Goal: Task Accomplishment & Management: Use online tool/utility

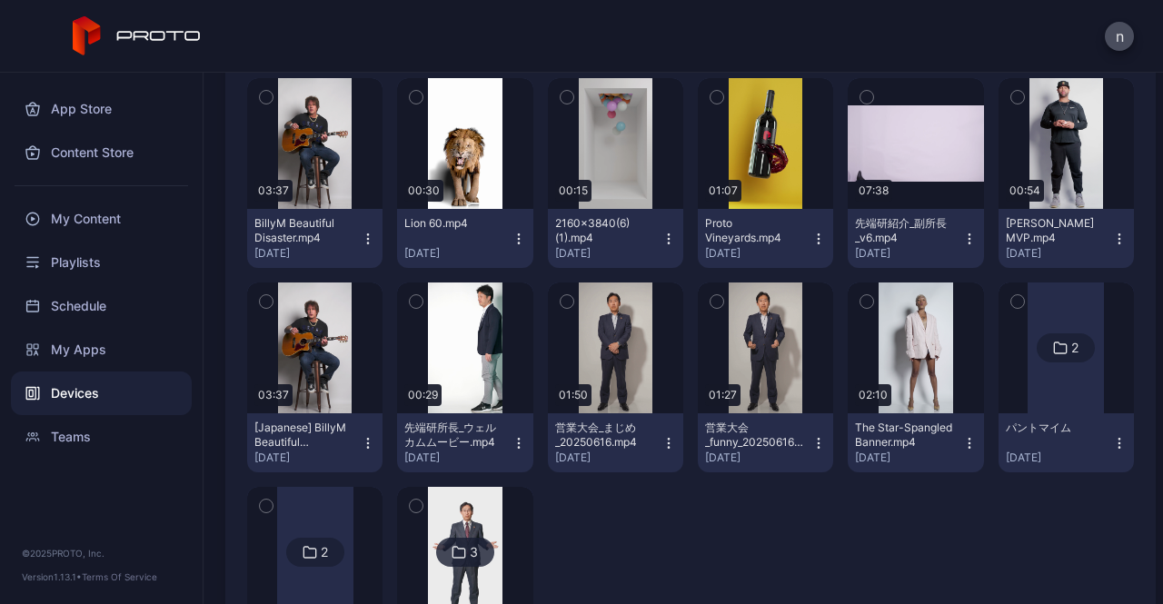
scroll to position [423, 0]
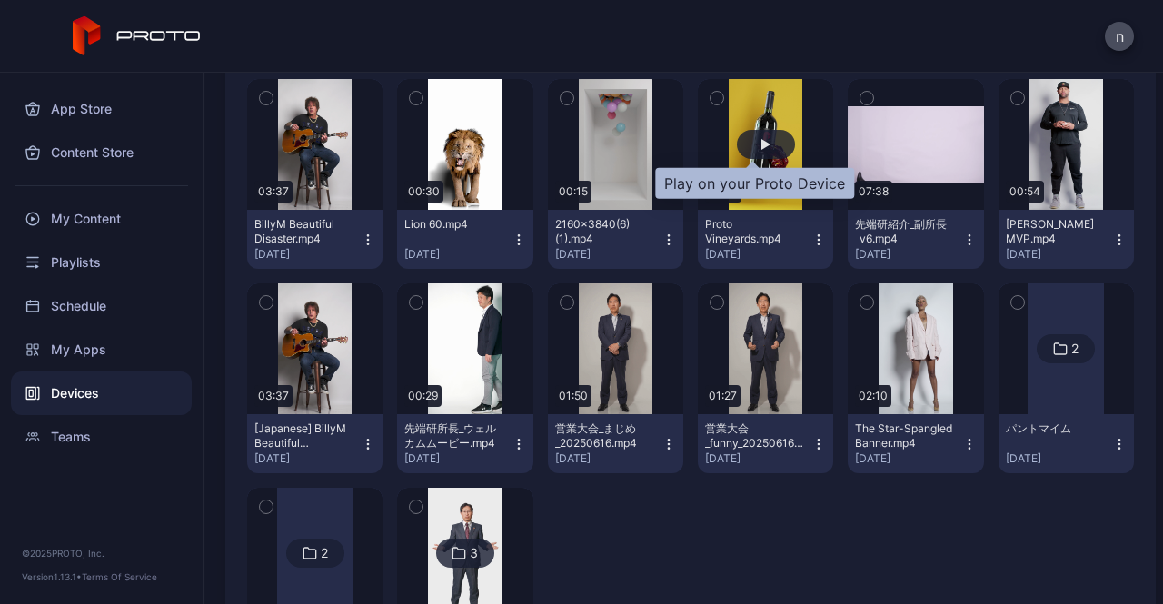
click at [764, 144] on div "button" at bounding box center [766, 144] width 58 height 29
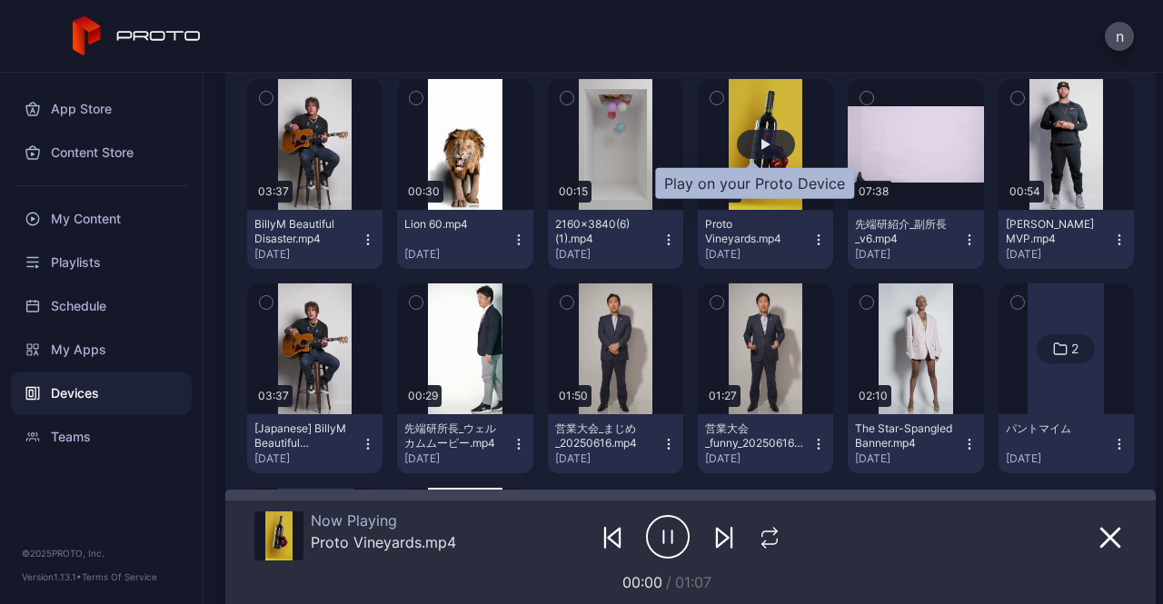
click at [764, 144] on div "button" at bounding box center [766, 144] width 58 height 29
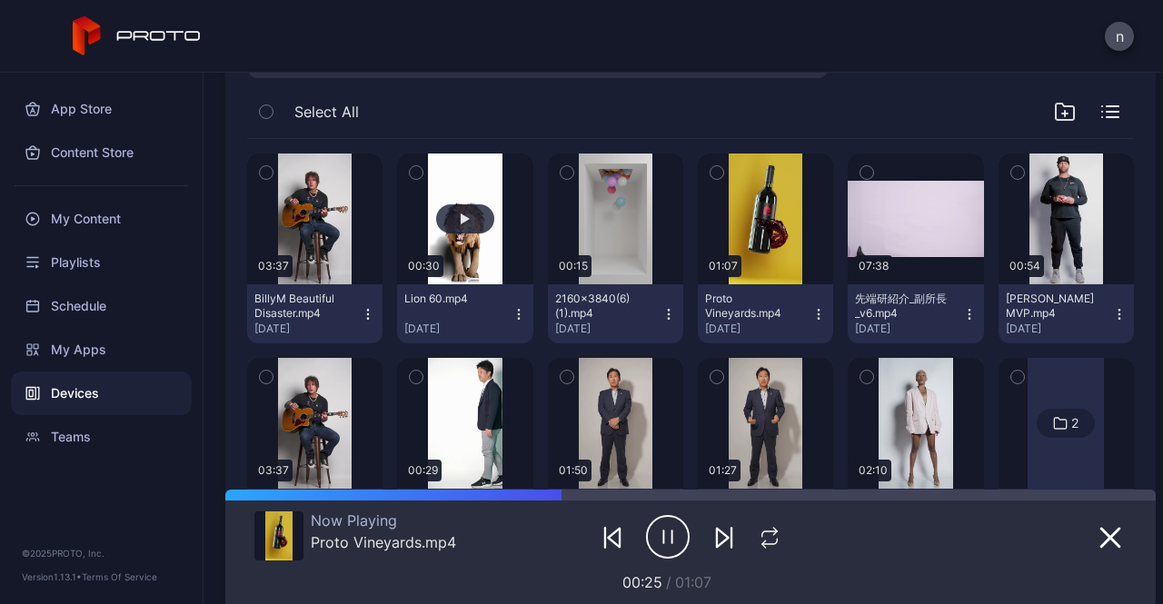
scroll to position [347, 0]
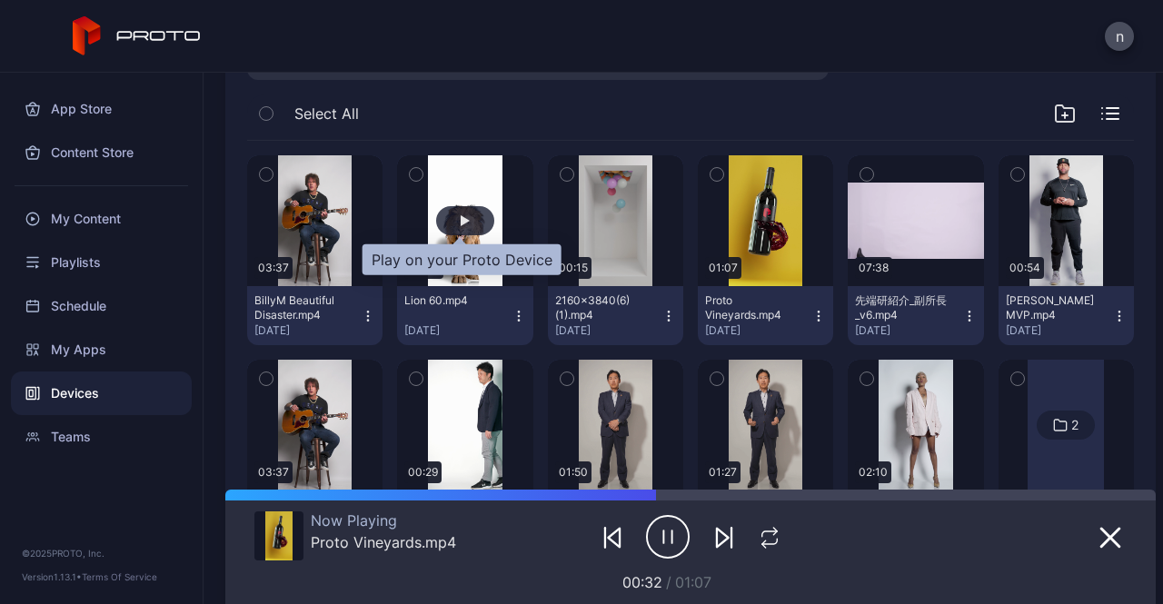
click at [465, 229] on div "button" at bounding box center [465, 220] width 58 height 29
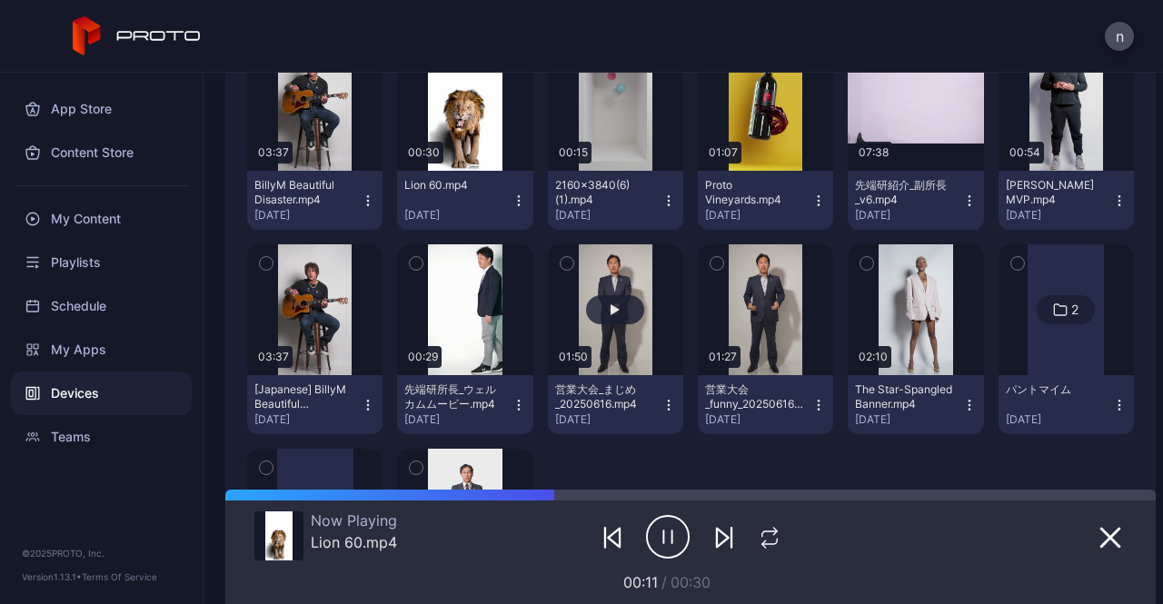
scroll to position [524, 0]
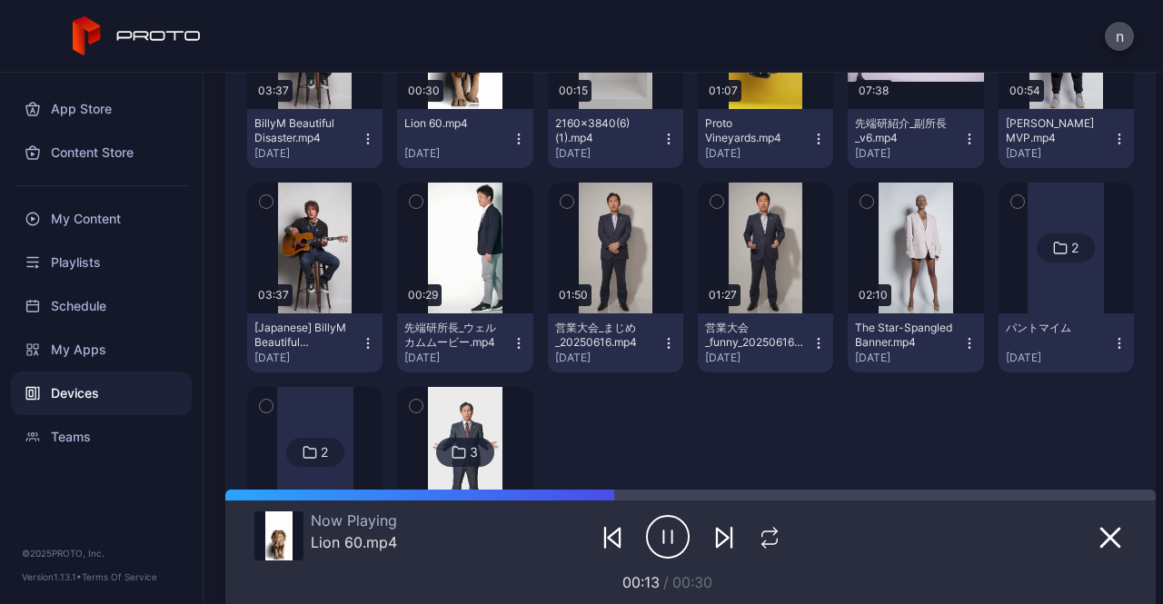
click at [470, 423] on img at bounding box center [465, 452] width 74 height 131
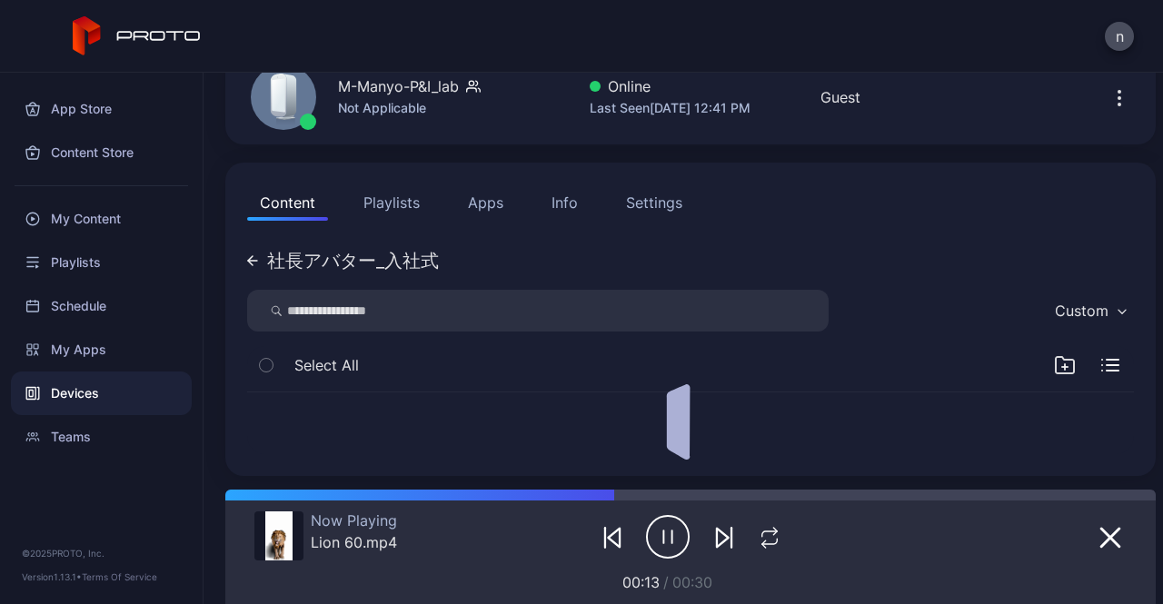
scroll to position [253, 0]
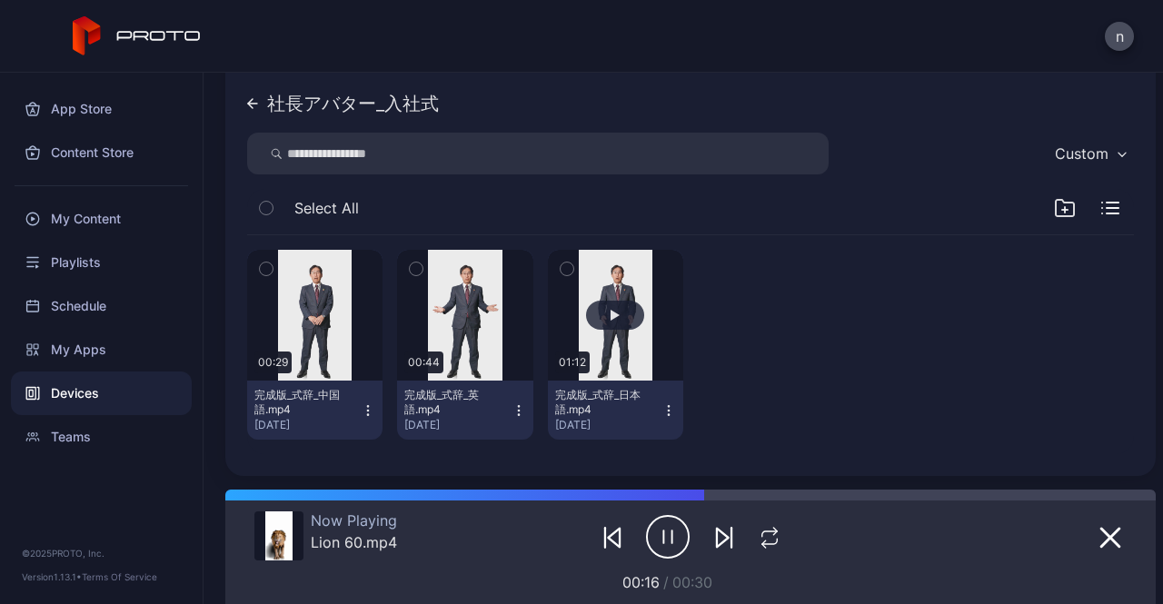
click at [615, 330] on button "button" at bounding box center [615, 315] width 135 height 131
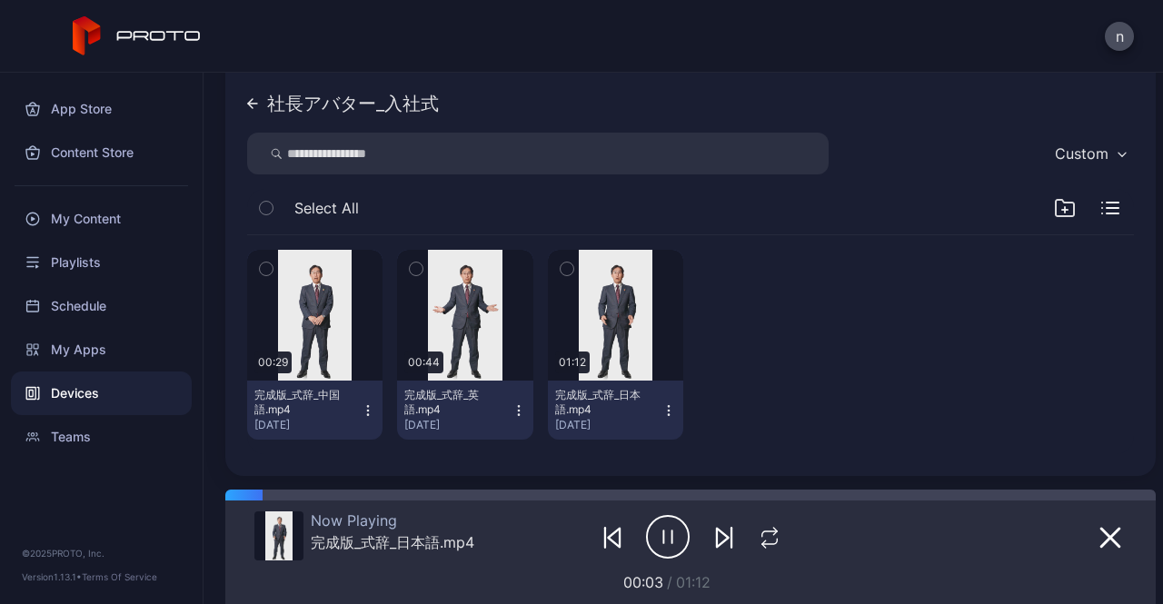
click at [661, 525] on icon "button" at bounding box center [668, 536] width 44 height 45
click at [242, 94] on div "Content Playlists Apps Info Settings 社長アバター_入社式 Custom Select All 00:29 完成版_式辞_…" at bounding box center [690, 240] width 930 height 471
click at [254, 104] on icon at bounding box center [252, 104] width 9 height 0
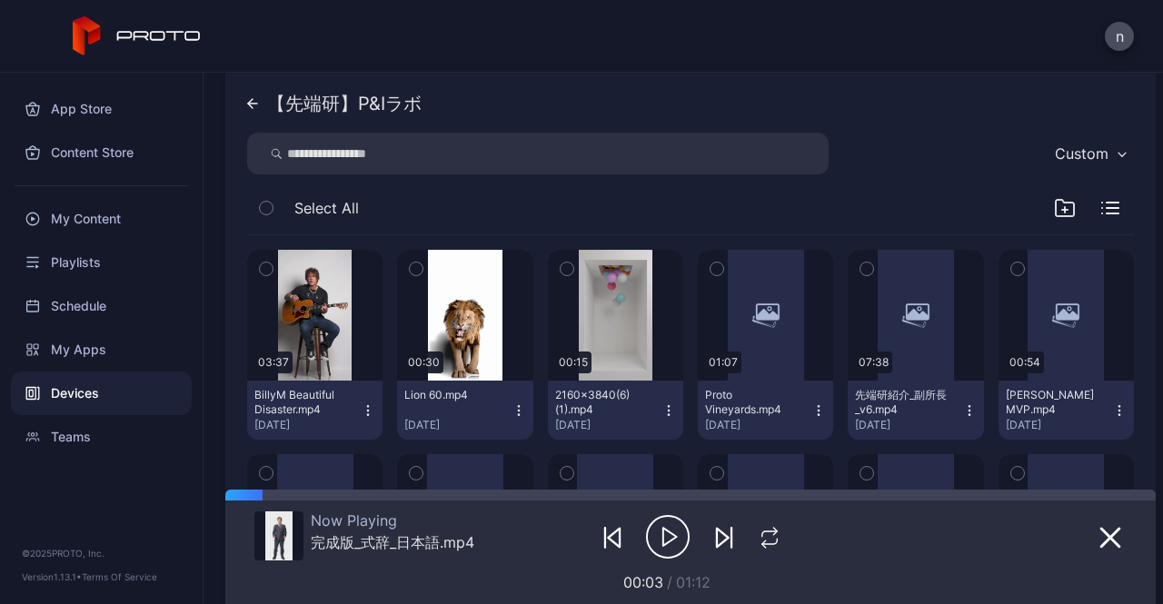
scroll to position [524, 0]
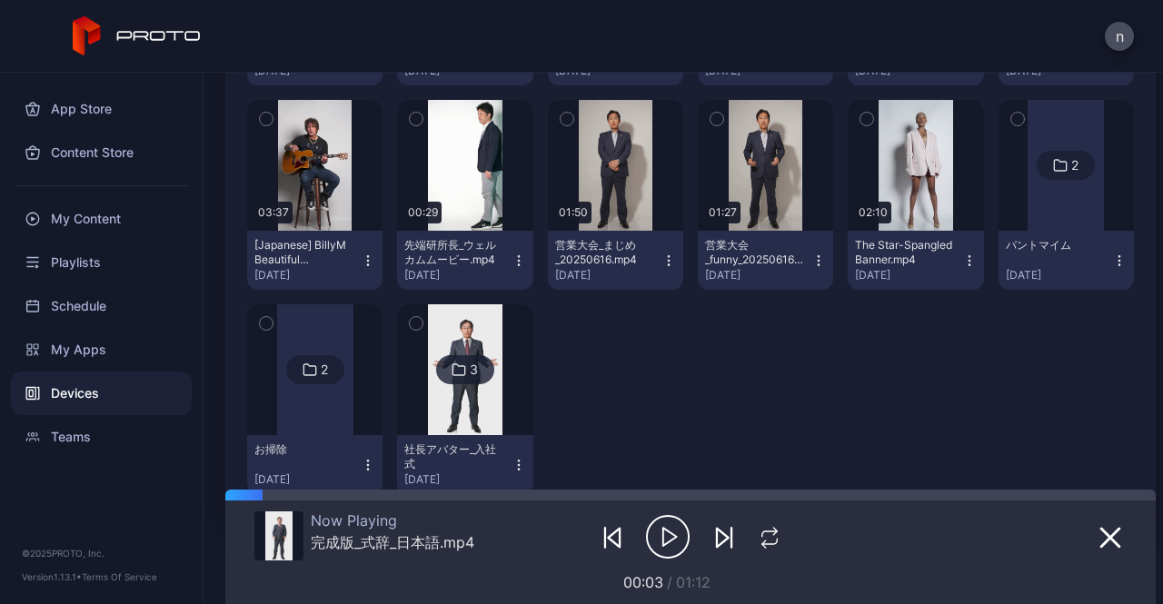
click at [476, 364] on div "3" at bounding box center [465, 369] width 58 height 29
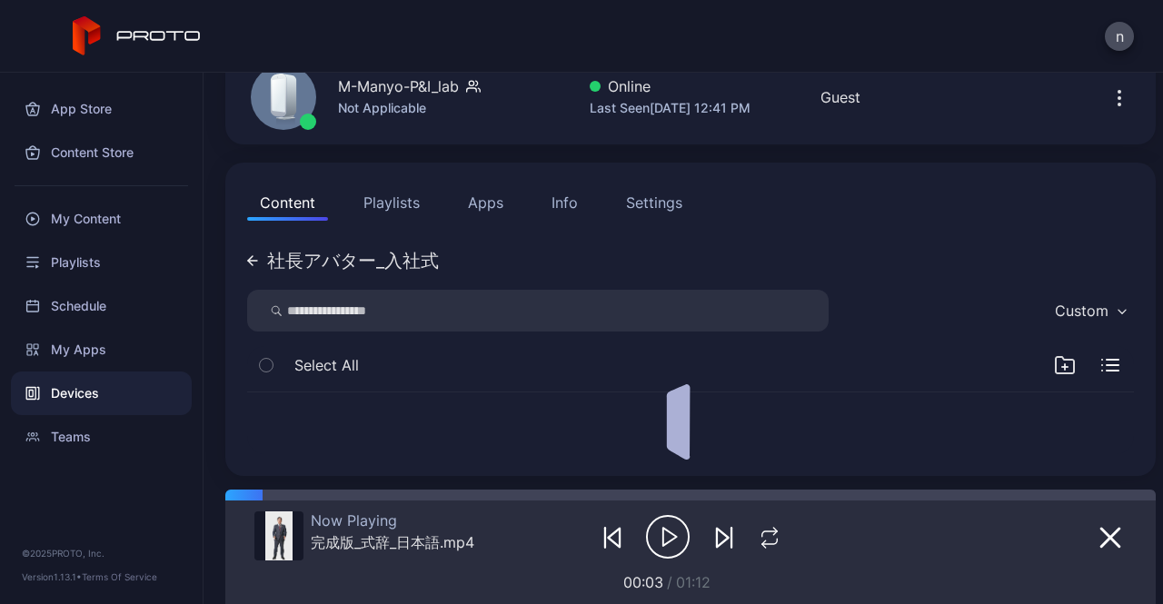
scroll to position [253, 0]
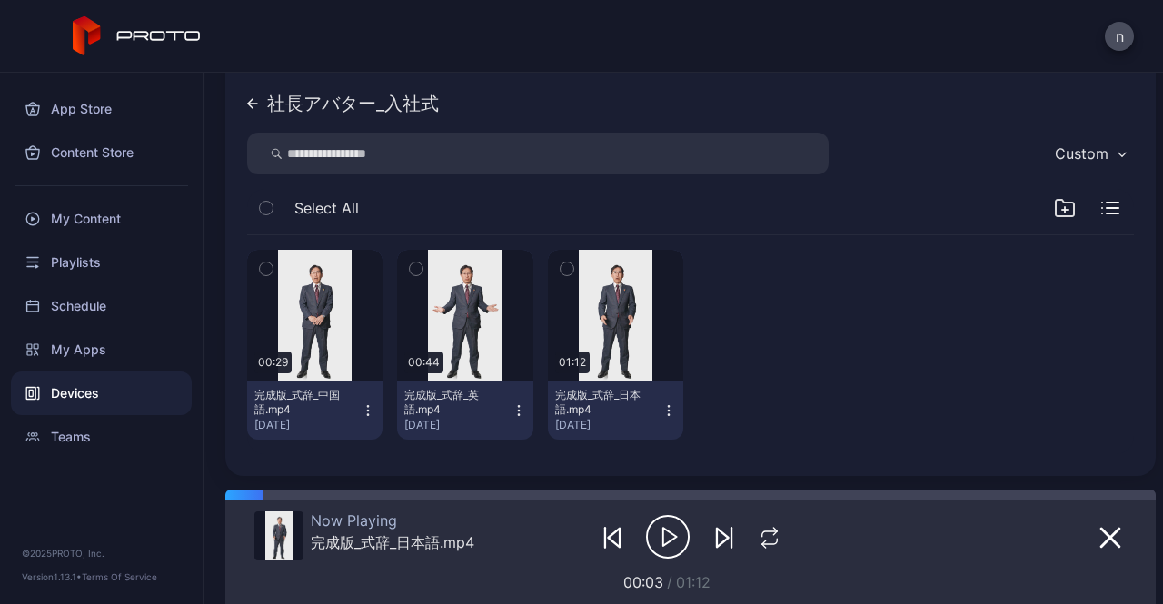
click at [661, 537] on icon "button" at bounding box center [668, 536] width 44 height 45
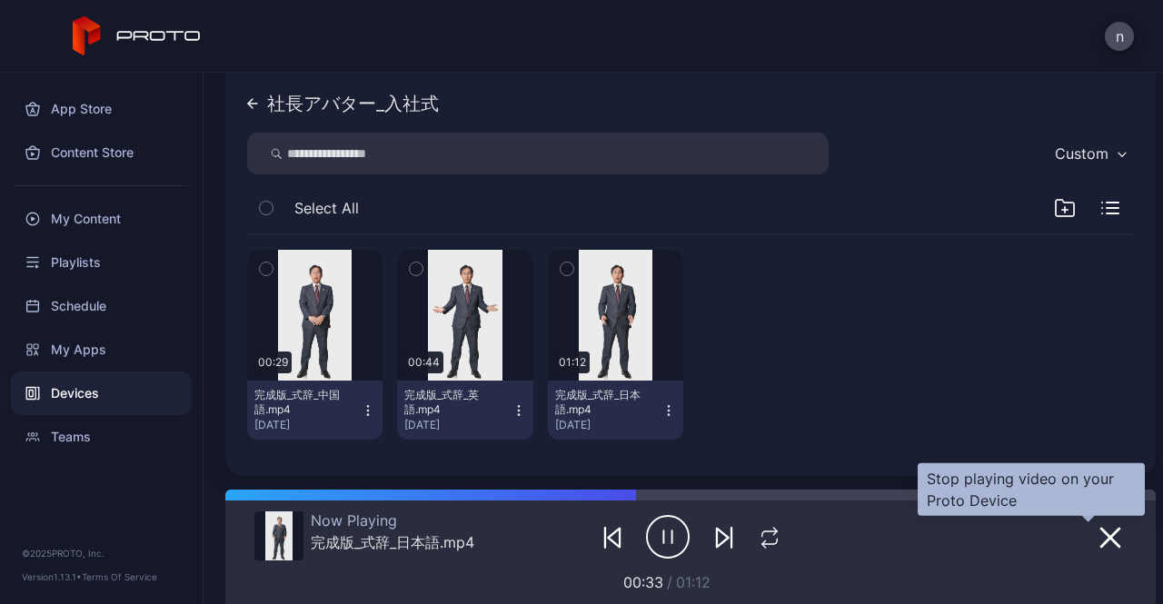
click at [1099, 534] on icon "button" at bounding box center [1110, 538] width 22 height 22
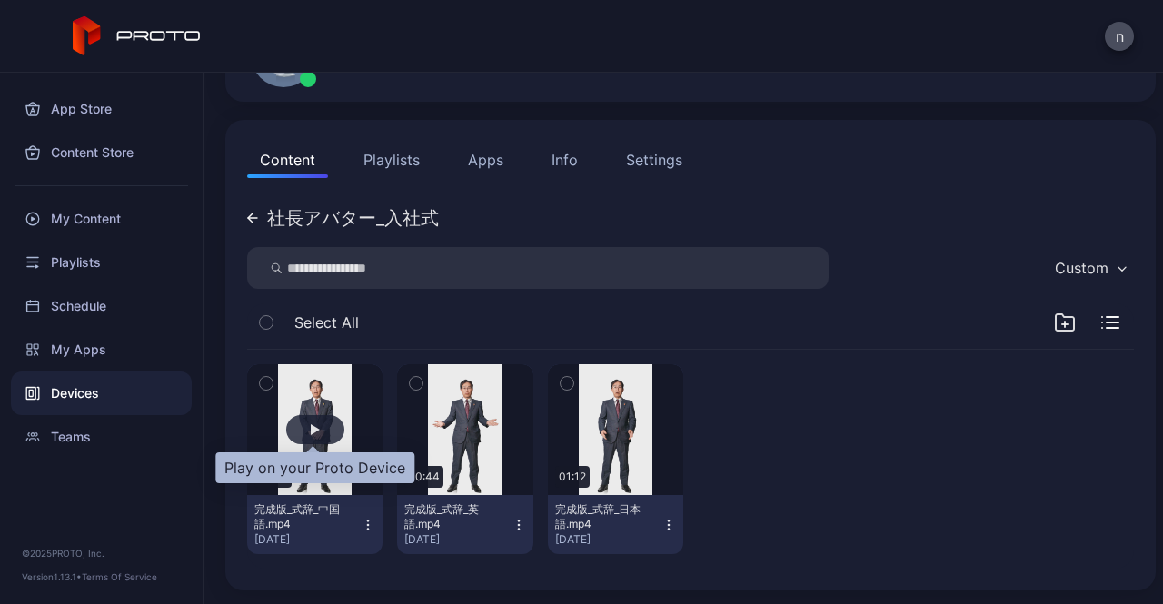
click at [302, 432] on div "button" at bounding box center [315, 429] width 58 height 29
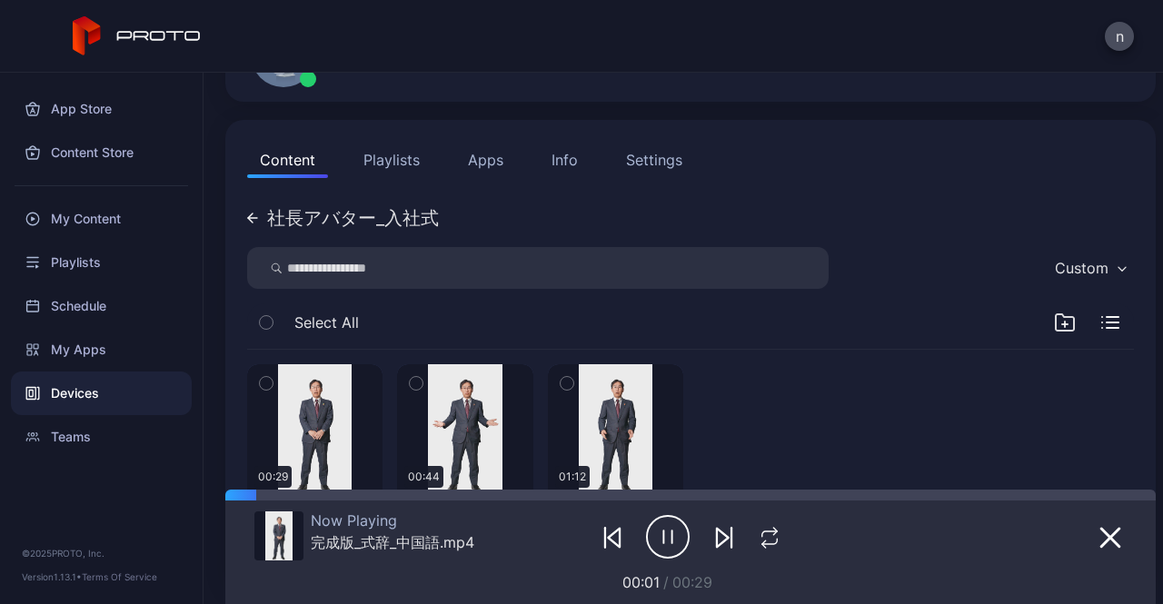
click at [1107, 532] on div "Now Playing 完成版_式辞_中国語.mp4 00:01 / 00:29" at bounding box center [690, 547] width 930 height 114
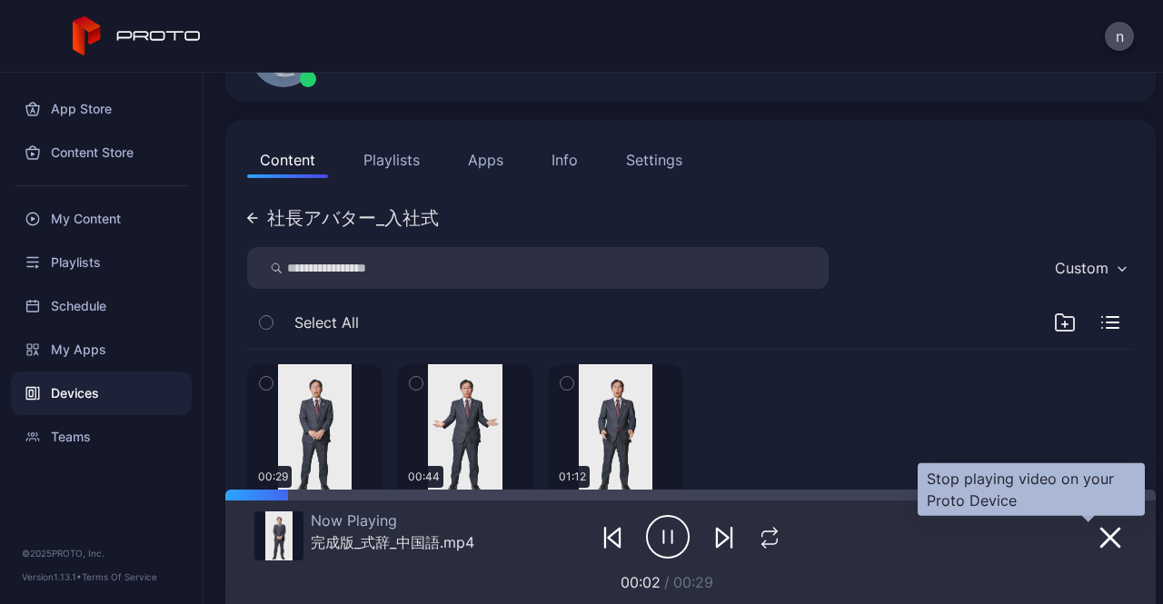
click at [1099, 536] on icon "button" at bounding box center [1110, 538] width 22 height 22
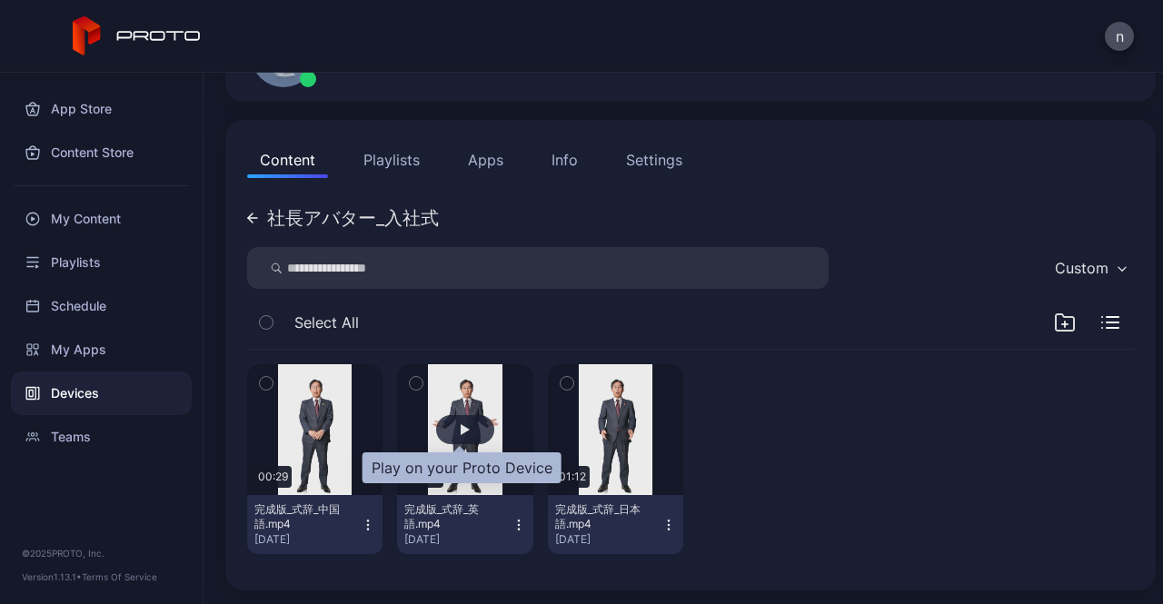
click at [453, 431] on div "button" at bounding box center [465, 429] width 58 height 29
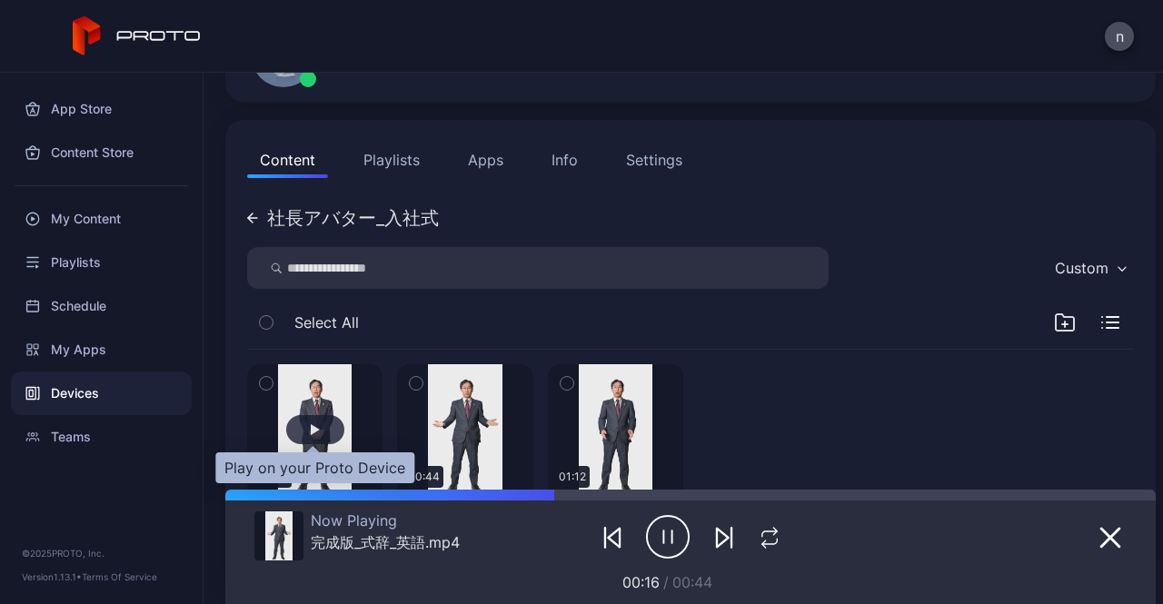
click at [331, 426] on div "button" at bounding box center [315, 429] width 58 height 29
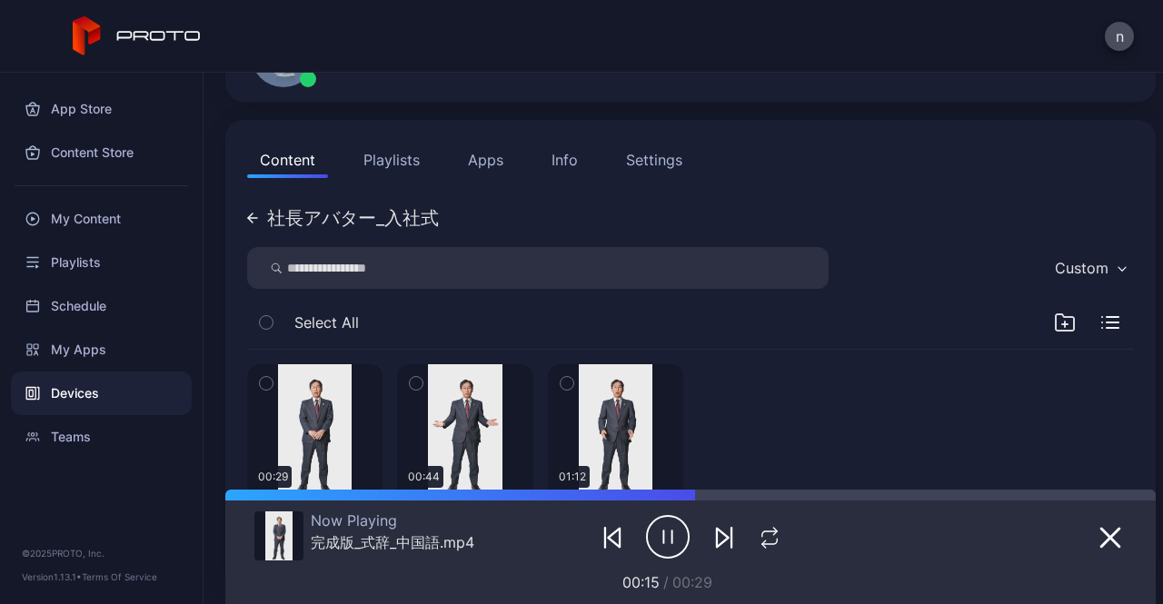
click at [649, 529] on icon "button" at bounding box center [668, 536] width 44 height 45
click at [482, 154] on button "Apps" at bounding box center [485, 160] width 61 height 36
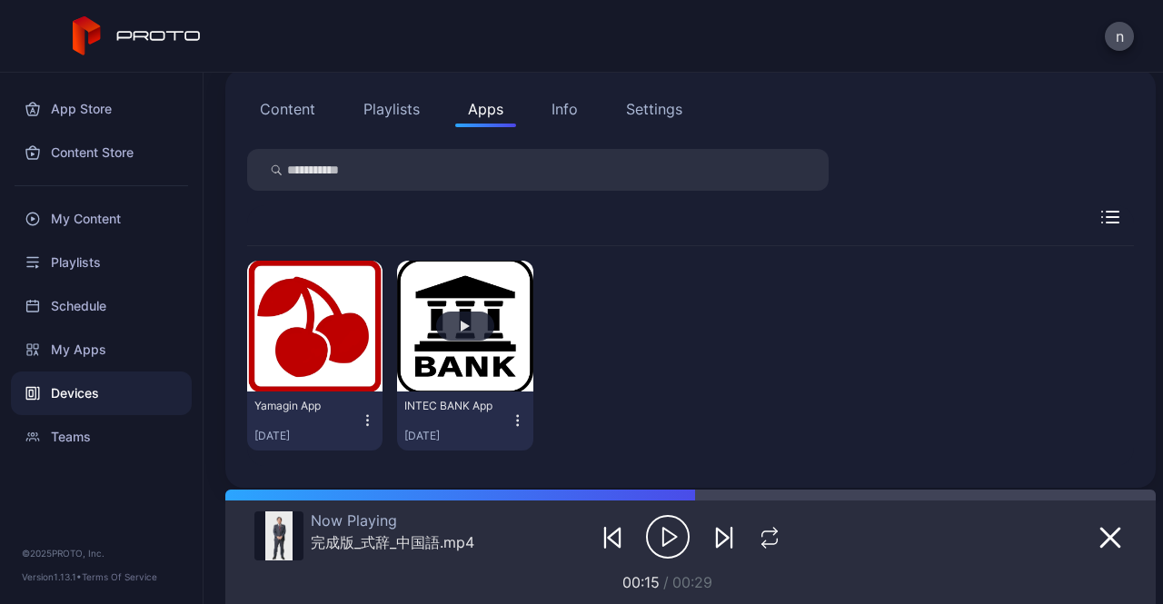
scroll to position [191, 0]
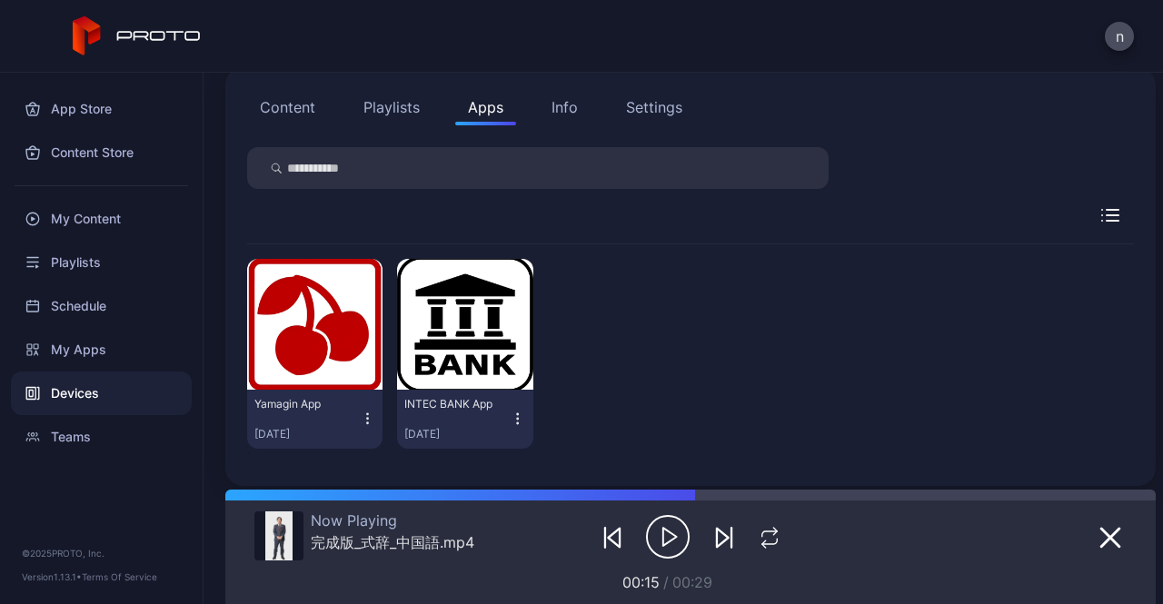
click at [302, 110] on button "Content" at bounding box center [287, 107] width 81 height 36
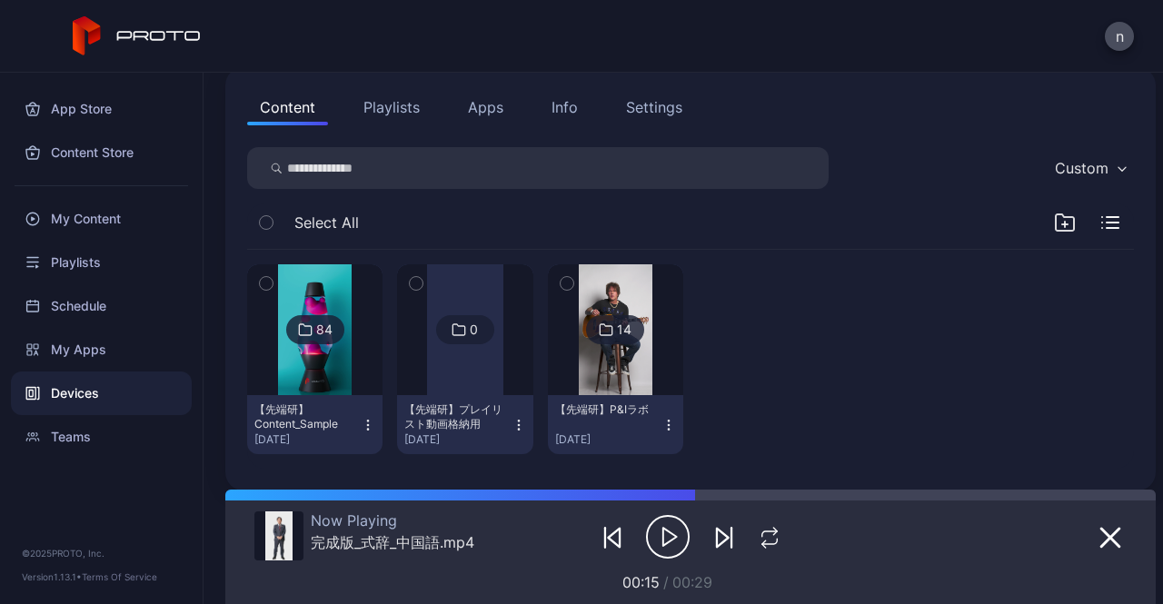
click at [579, 352] on img at bounding box center [616, 329] width 74 height 131
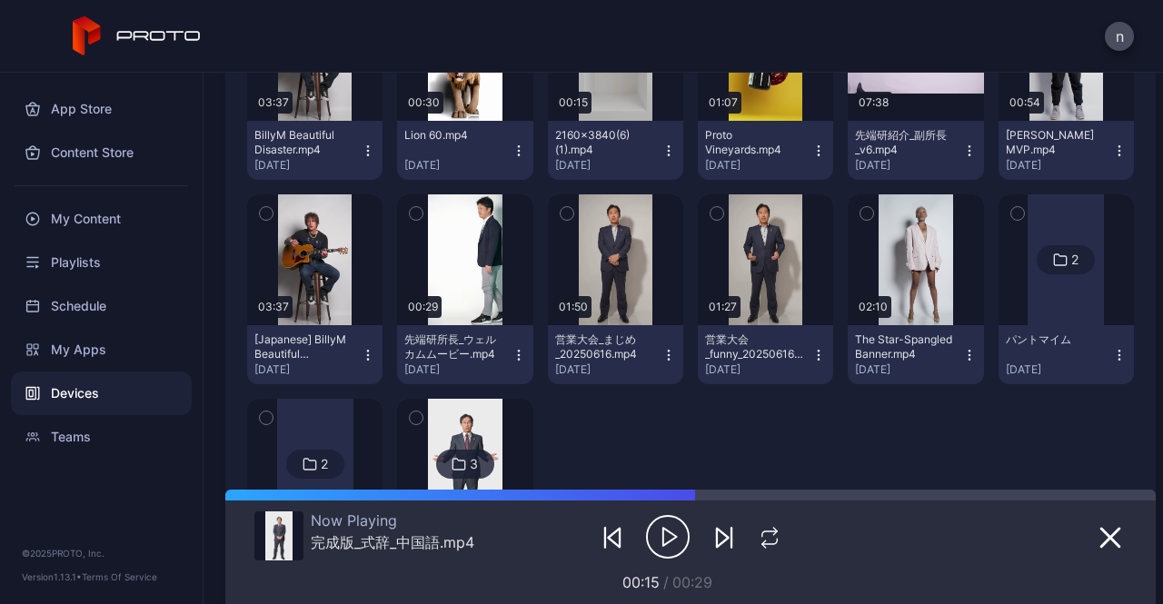
scroll to position [514, 0]
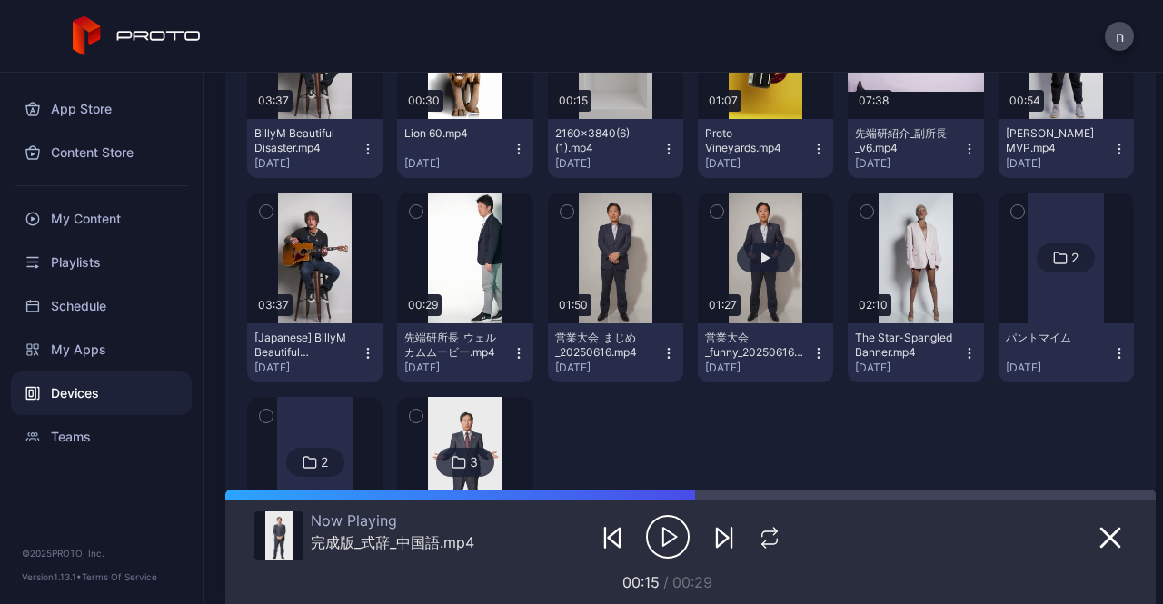
click at [776, 278] on button "button" at bounding box center [765, 258] width 135 height 131
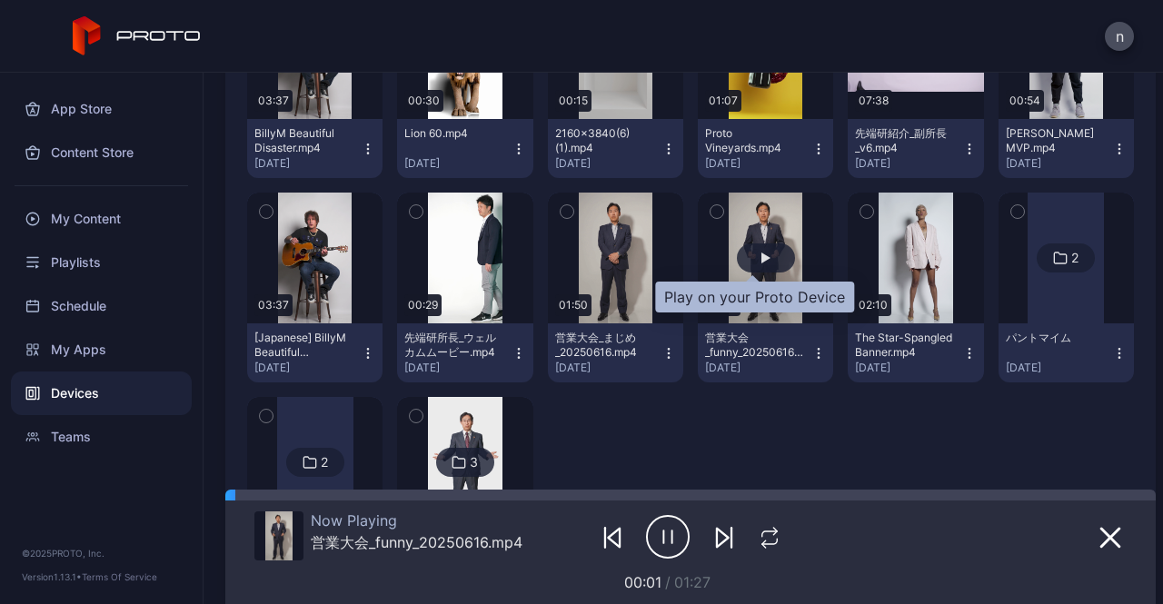
click at [761, 257] on div "button" at bounding box center [765, 258] width 9 height 11
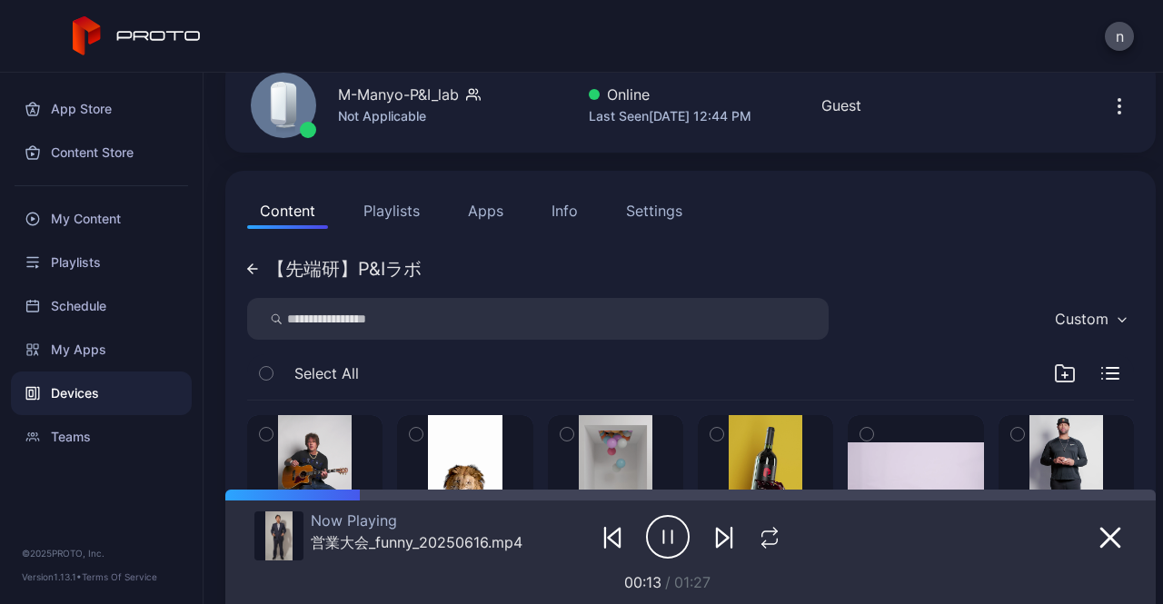
click at [490, 213] on button "Apps" at bounding box center [485, 211] width 61 height 36
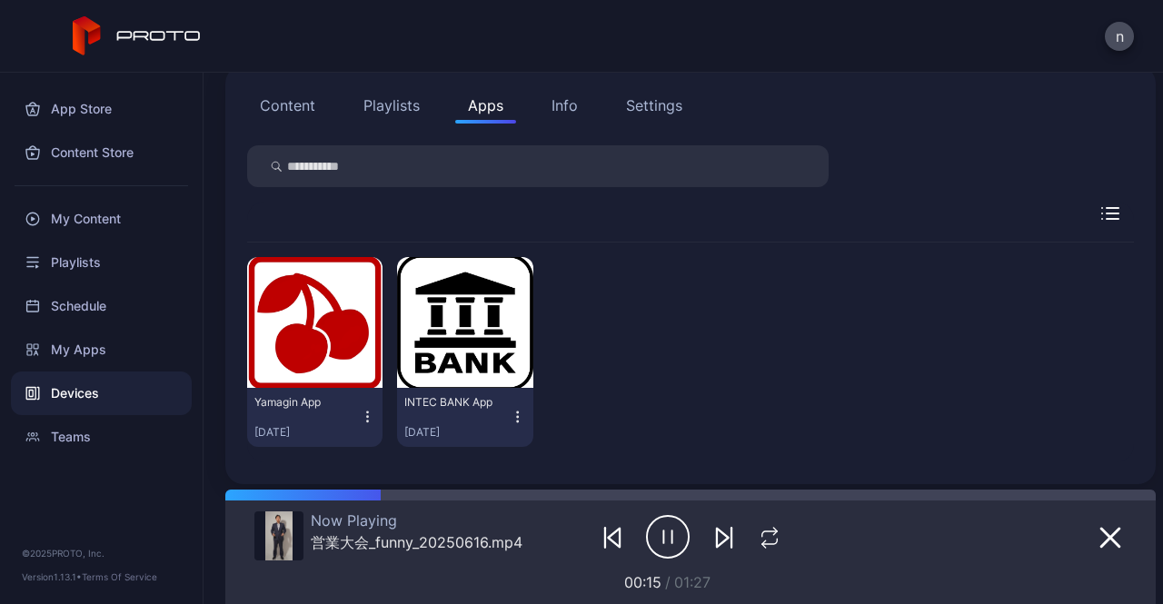
scroll to position [194, 0]
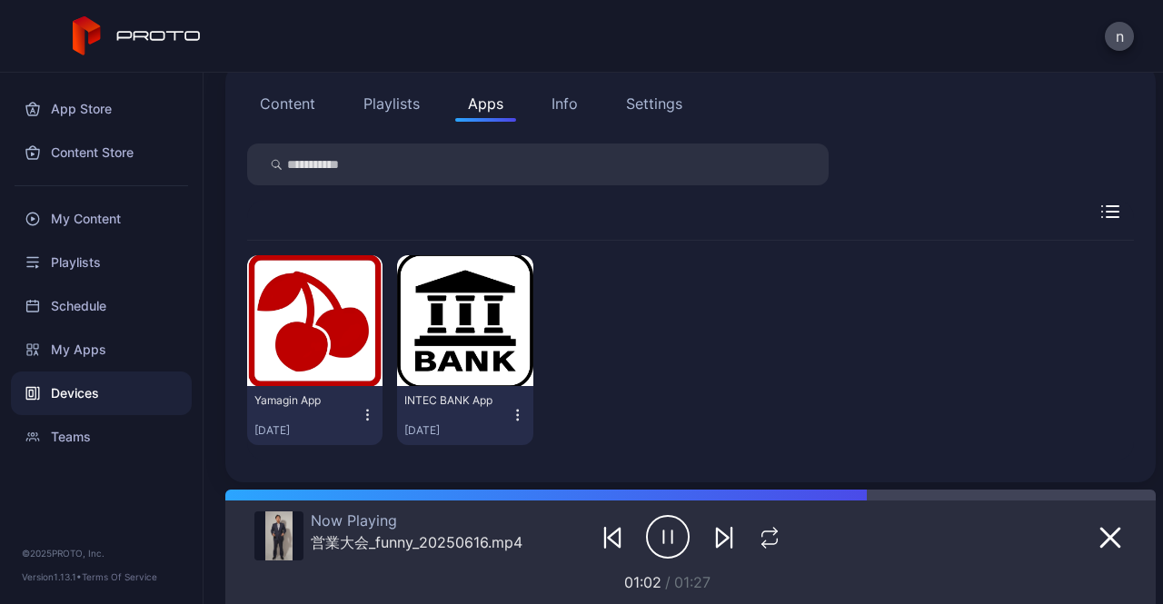
click at [663, 542] on icon "button" at bounding box center [663, 537] width 0 height 13
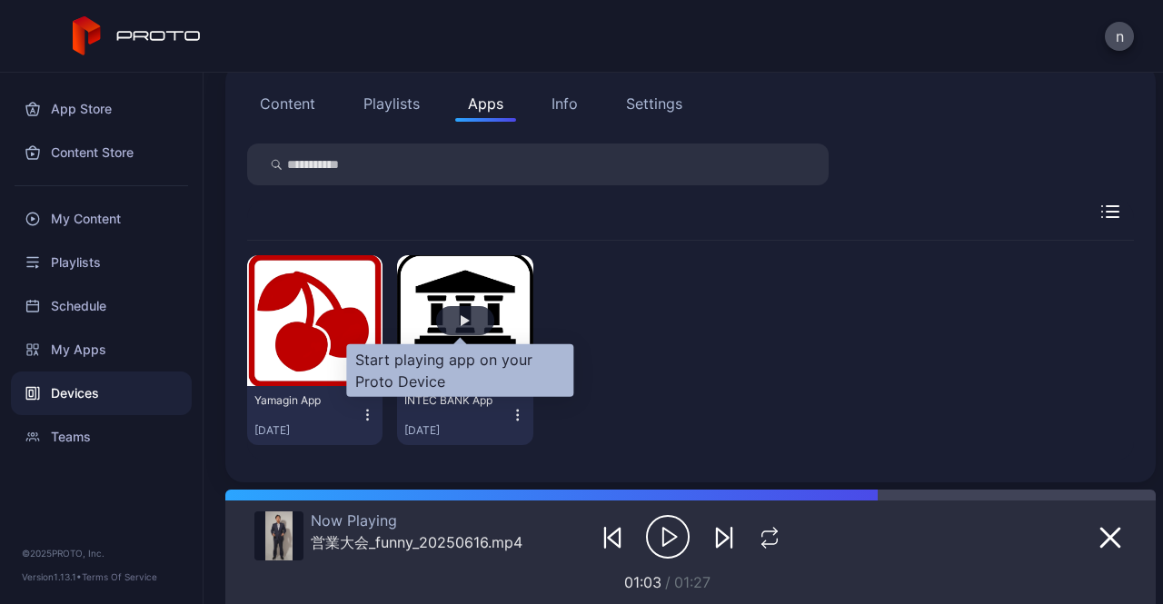
click at [458, 328] on div "button" at bounding box center [465, 320] width 58 height 29
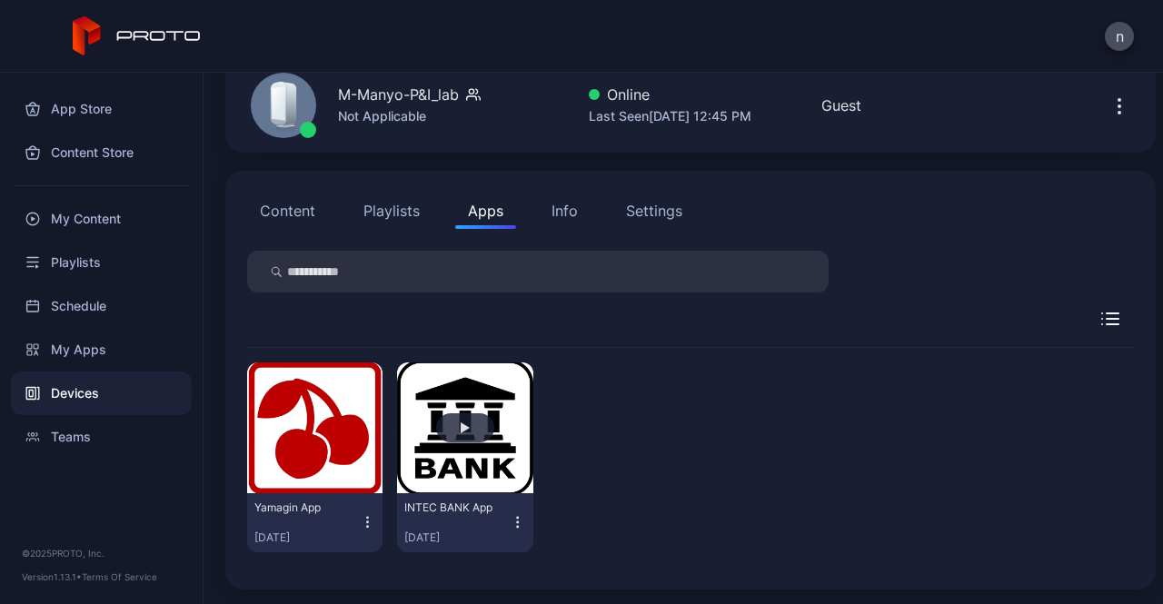
scroll to position [87, 0]
